Goal: Information Seeking & Learning: Learn about a topic

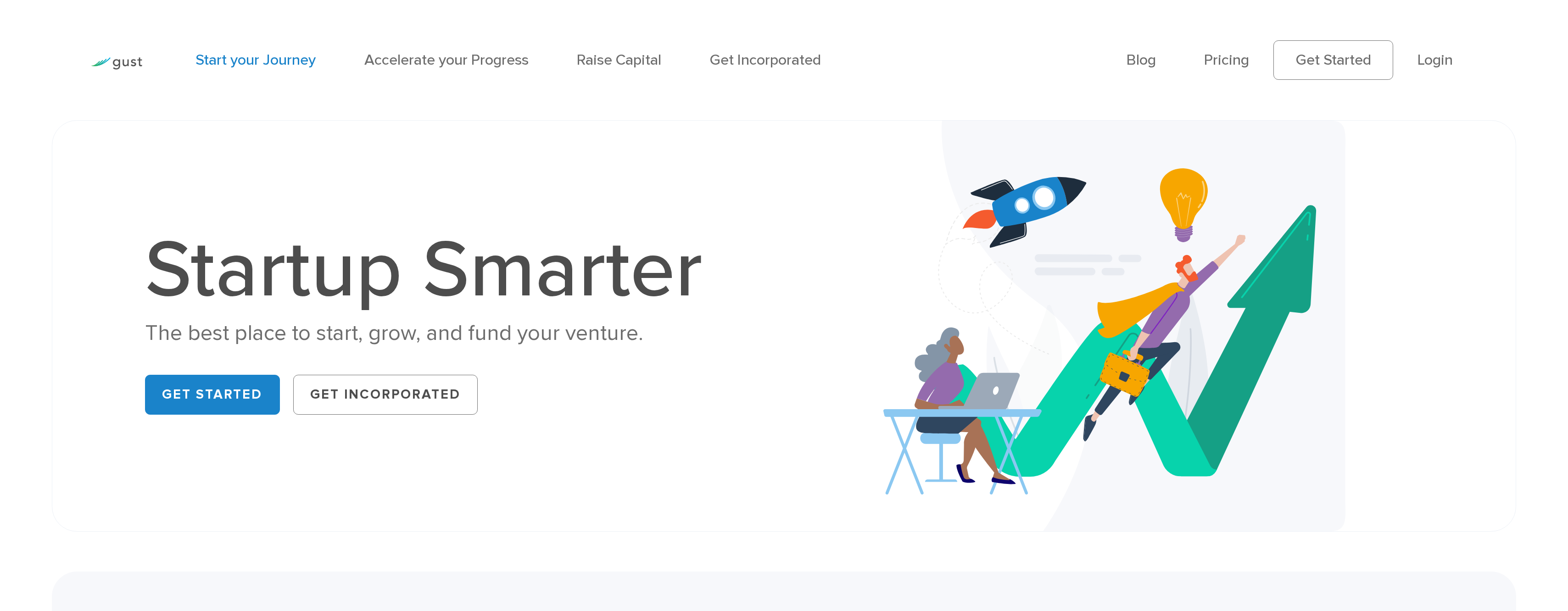
click at [279, 60] on link "Start your Journey" at bounding box center [256, 60] width 120 height 18
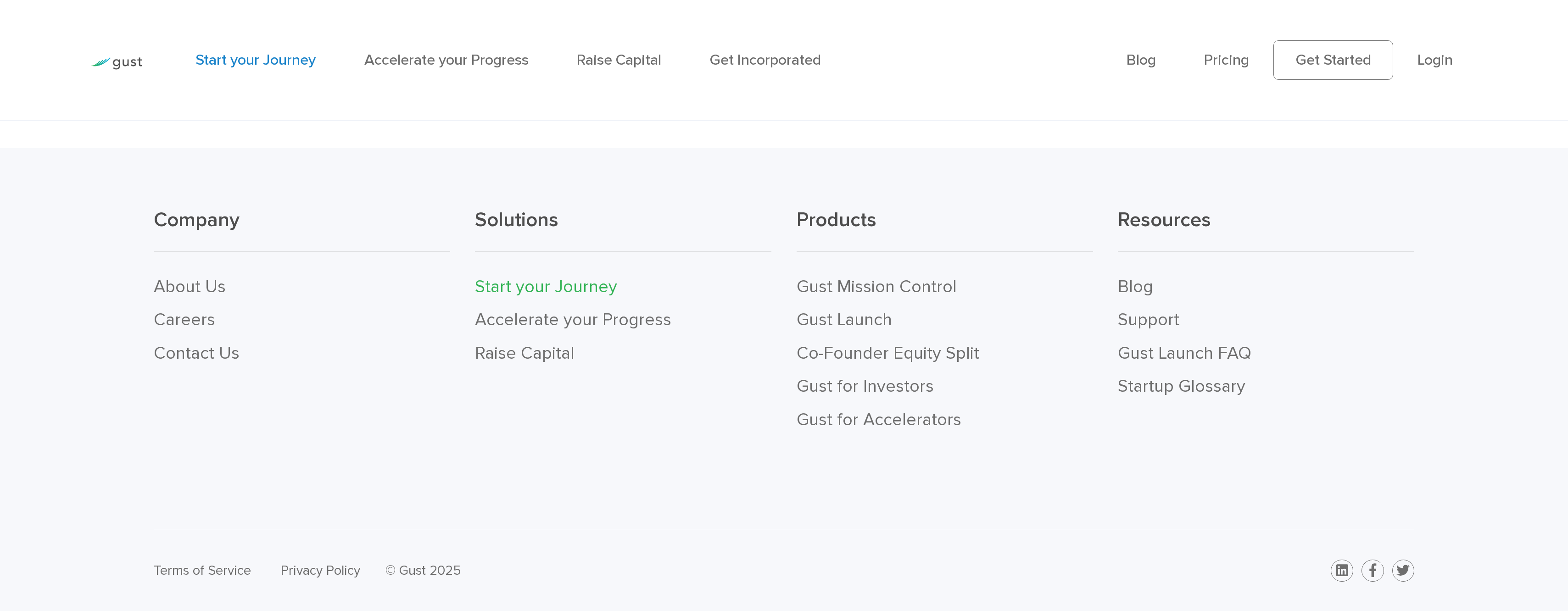
scroll to position [3872, 0]
click at [832, 388] on link "Gust for Investors" at bounding box center [865, 386] width 137 height 21
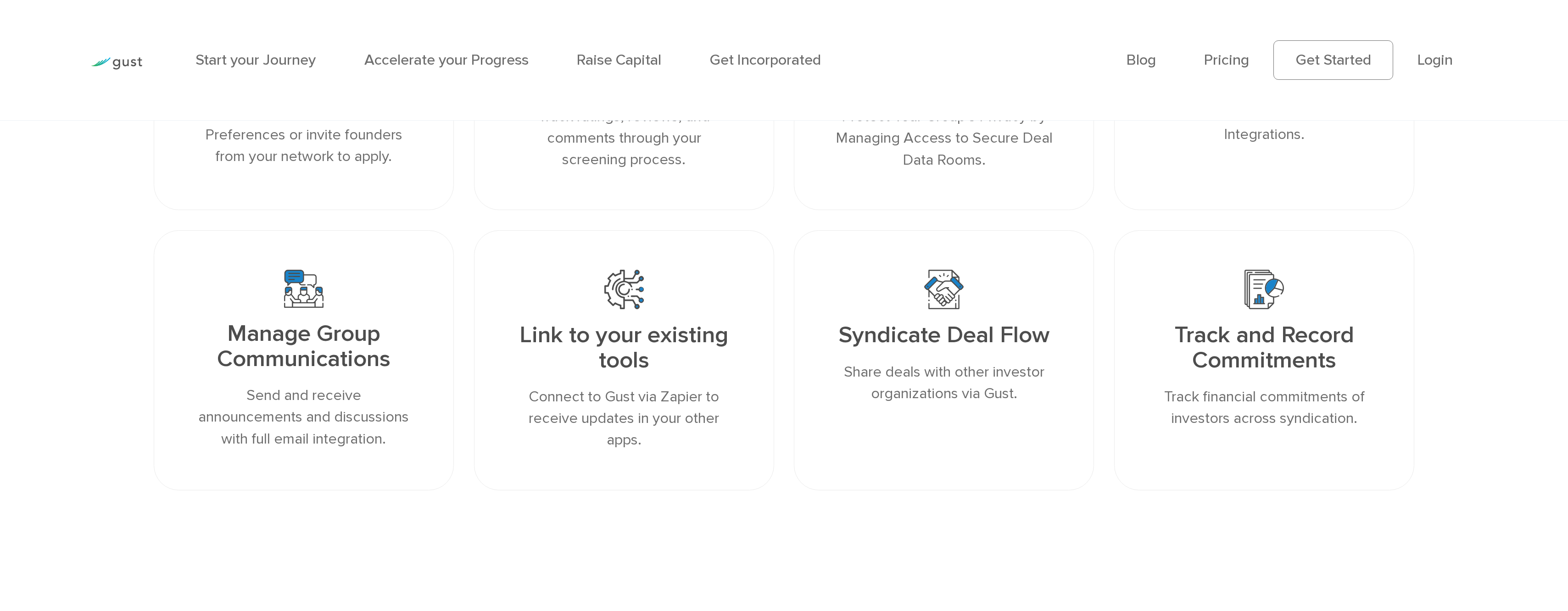
scroll to position [1721, 0]
drag, startPoint x: 1165, startPoint y: 405, endPoint x: 1362, endPoint y: 428, distance: 198.3
click at [1362, 428] on p "Track financial commitments of investors across syndication." at bounding box center [1264, 407] width 221 height 43
copy p "Track financial commitments of investors across syndication."
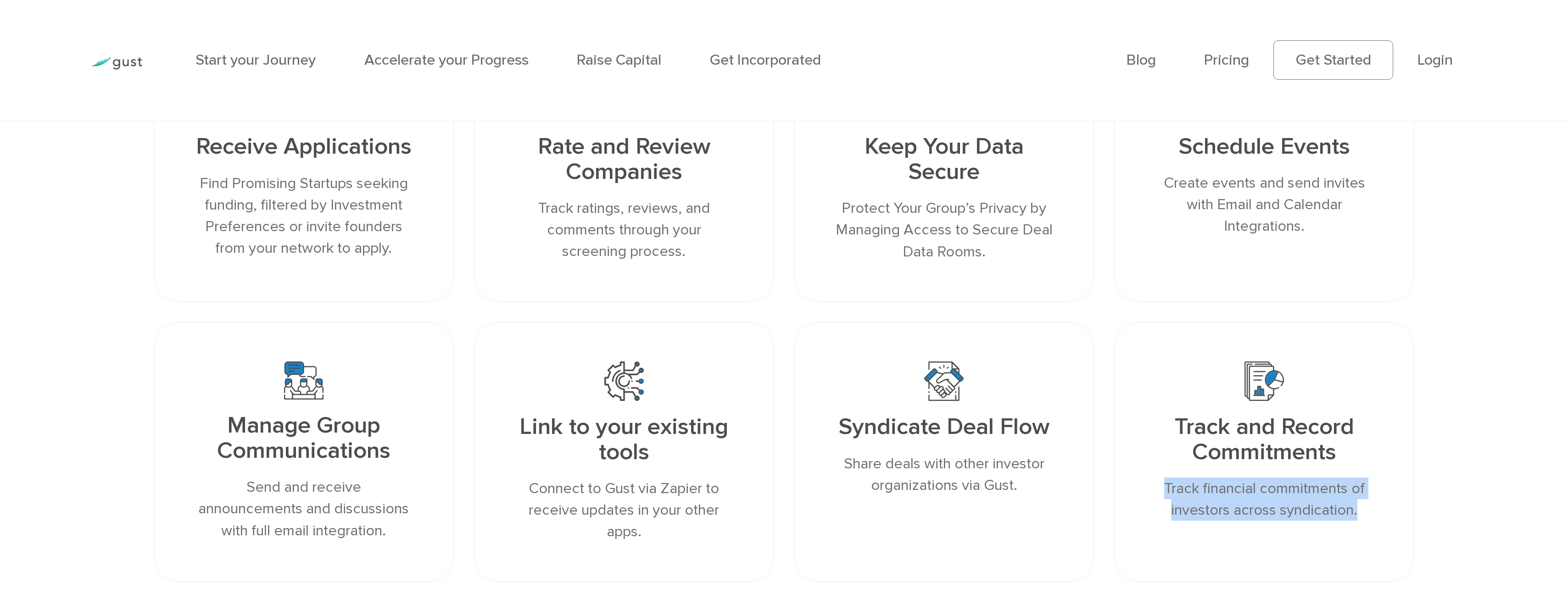
scroll to position [1630, 0]
